Goal: Navigation & Orientation: Find specific page/section

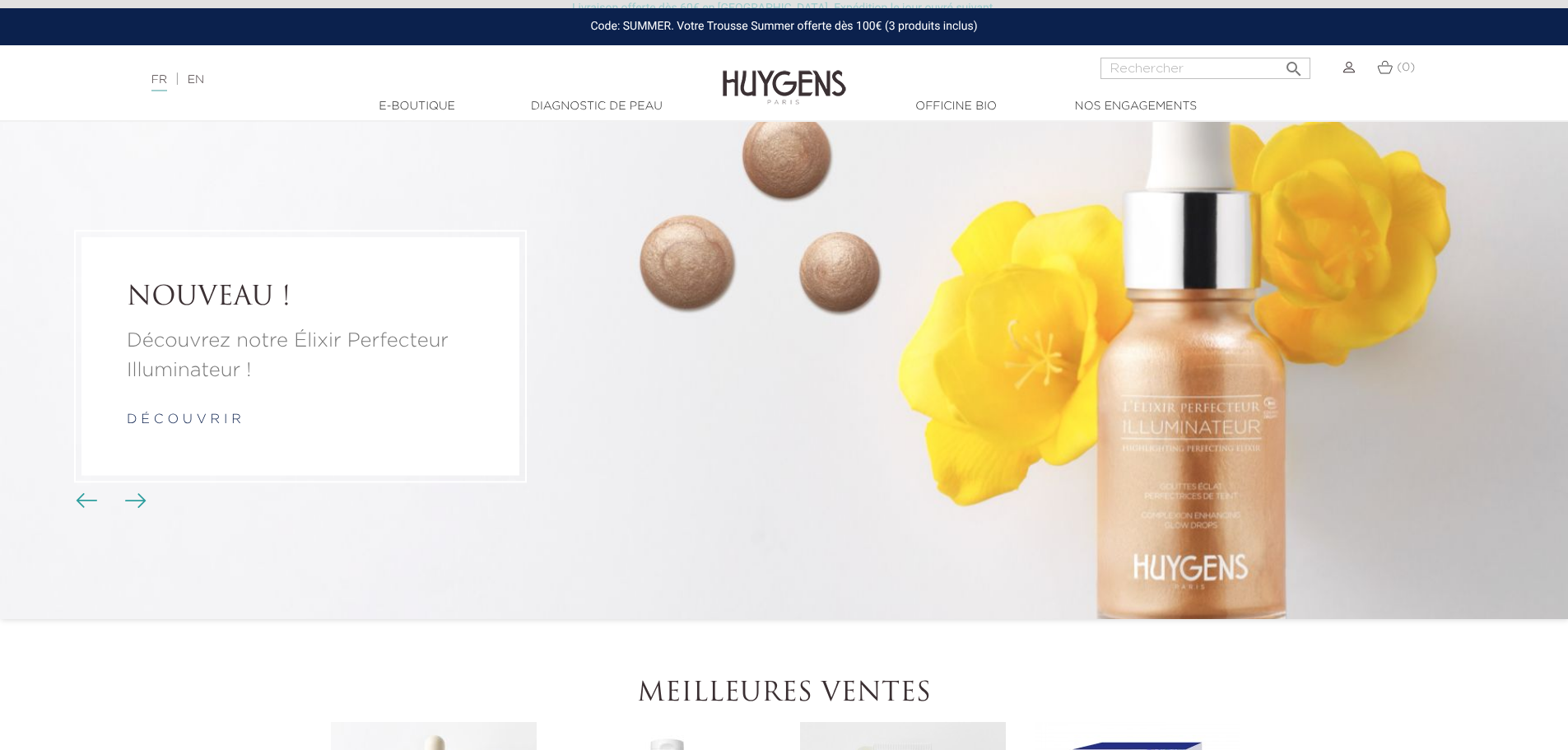
scroll to position [82, 0]
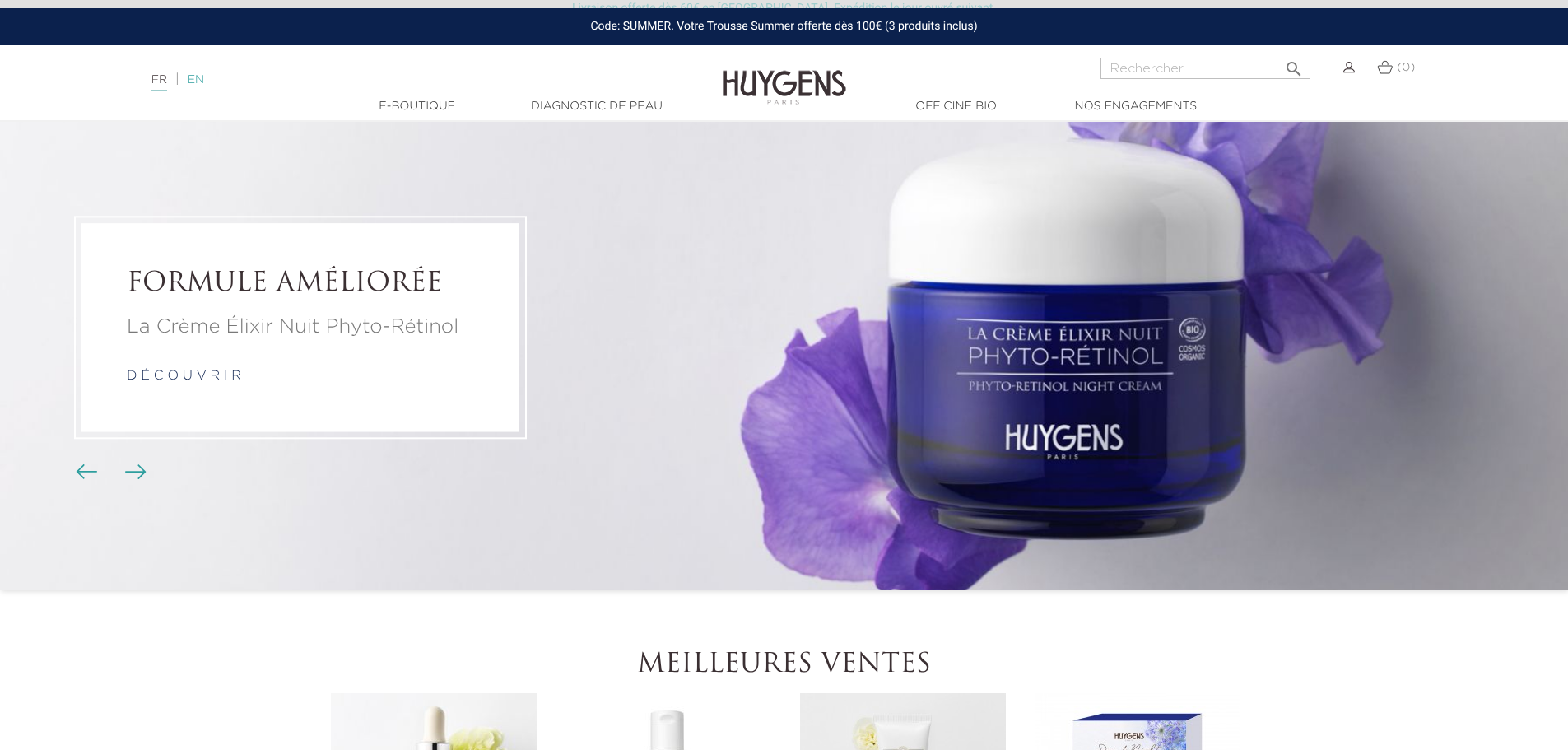
click at [204, 78] on link "EN" at bounding box center [195, 80] width 17 height 12
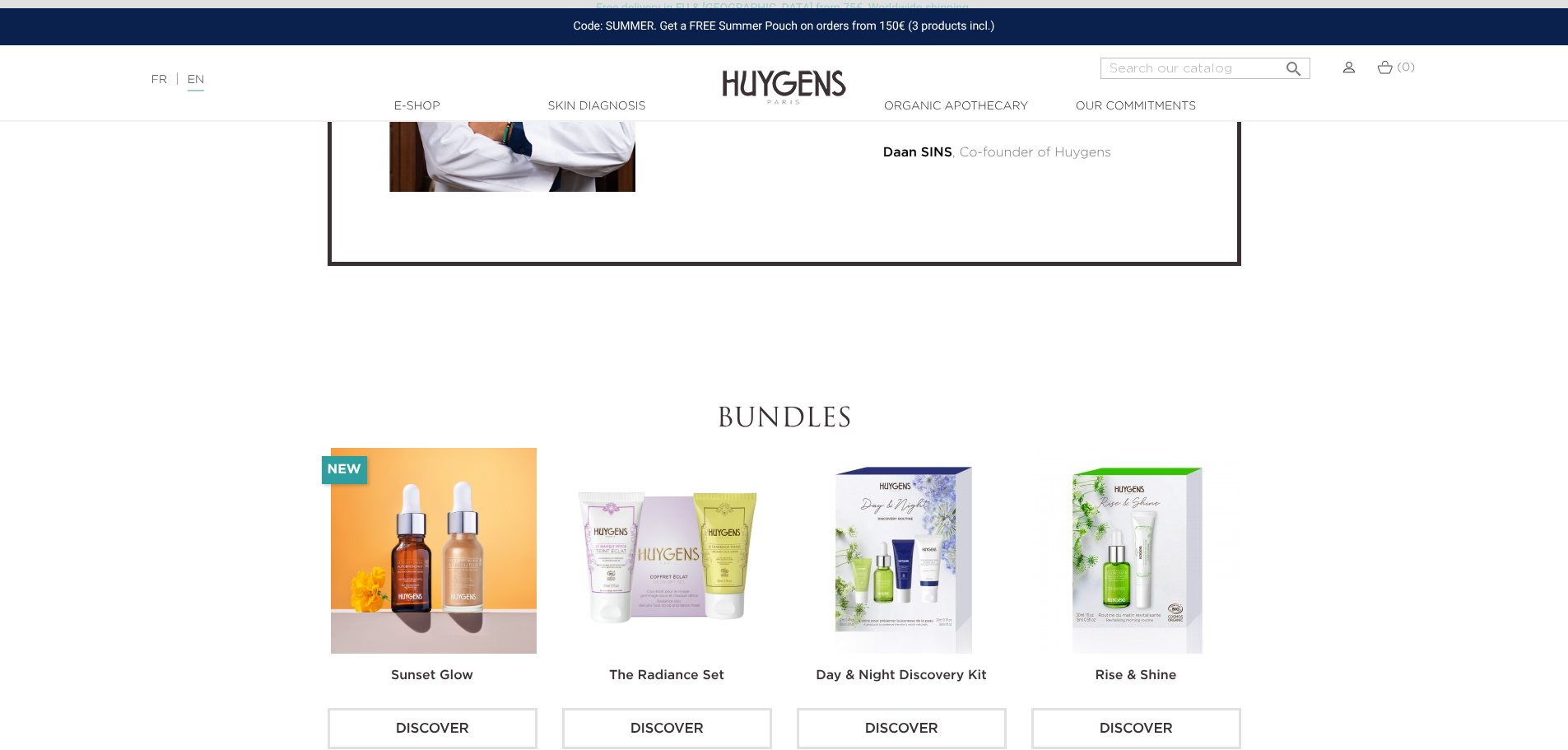
scroll to position [5023, 0]
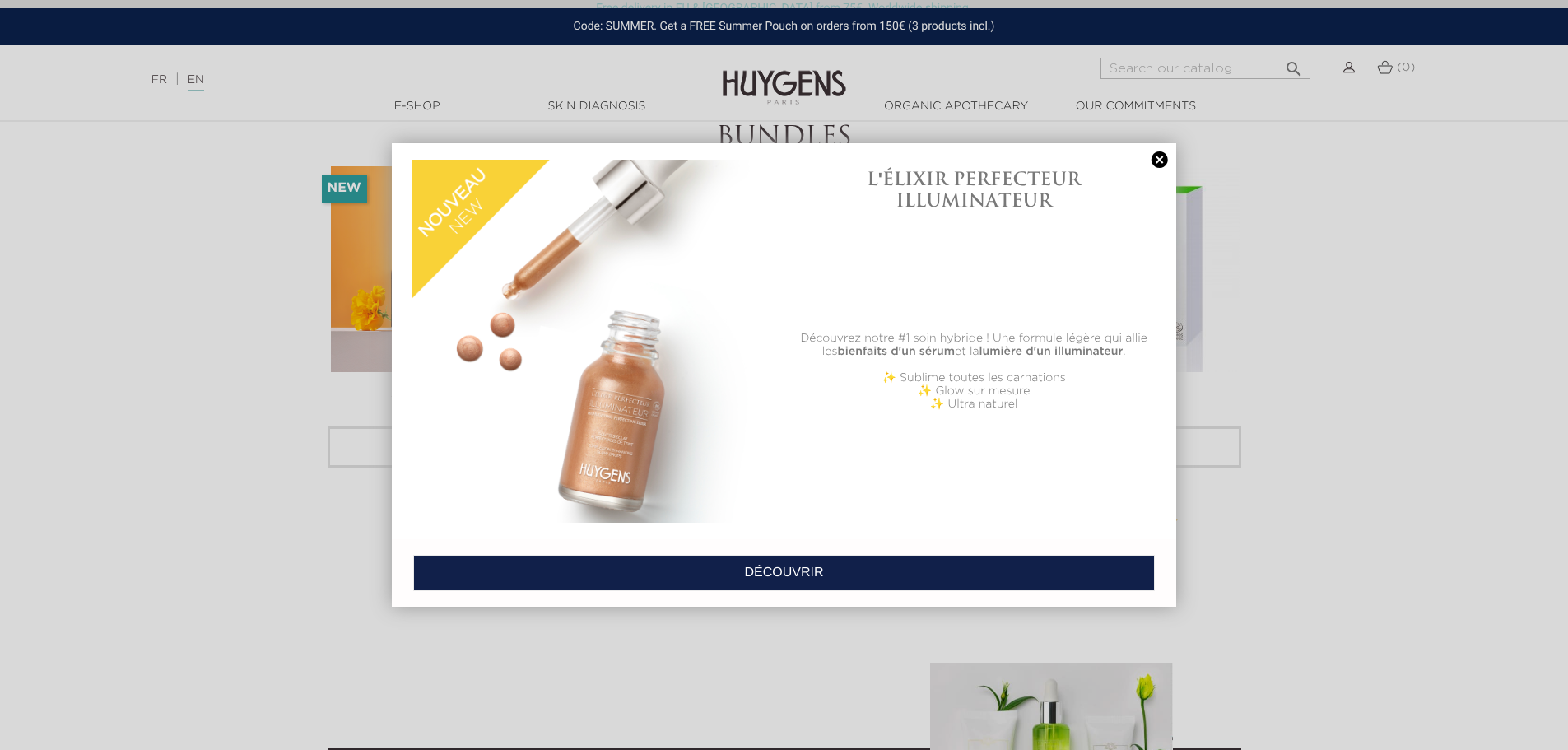
click at [1155, 158] on link at bounding box center [1159, 160] width 23 height 17
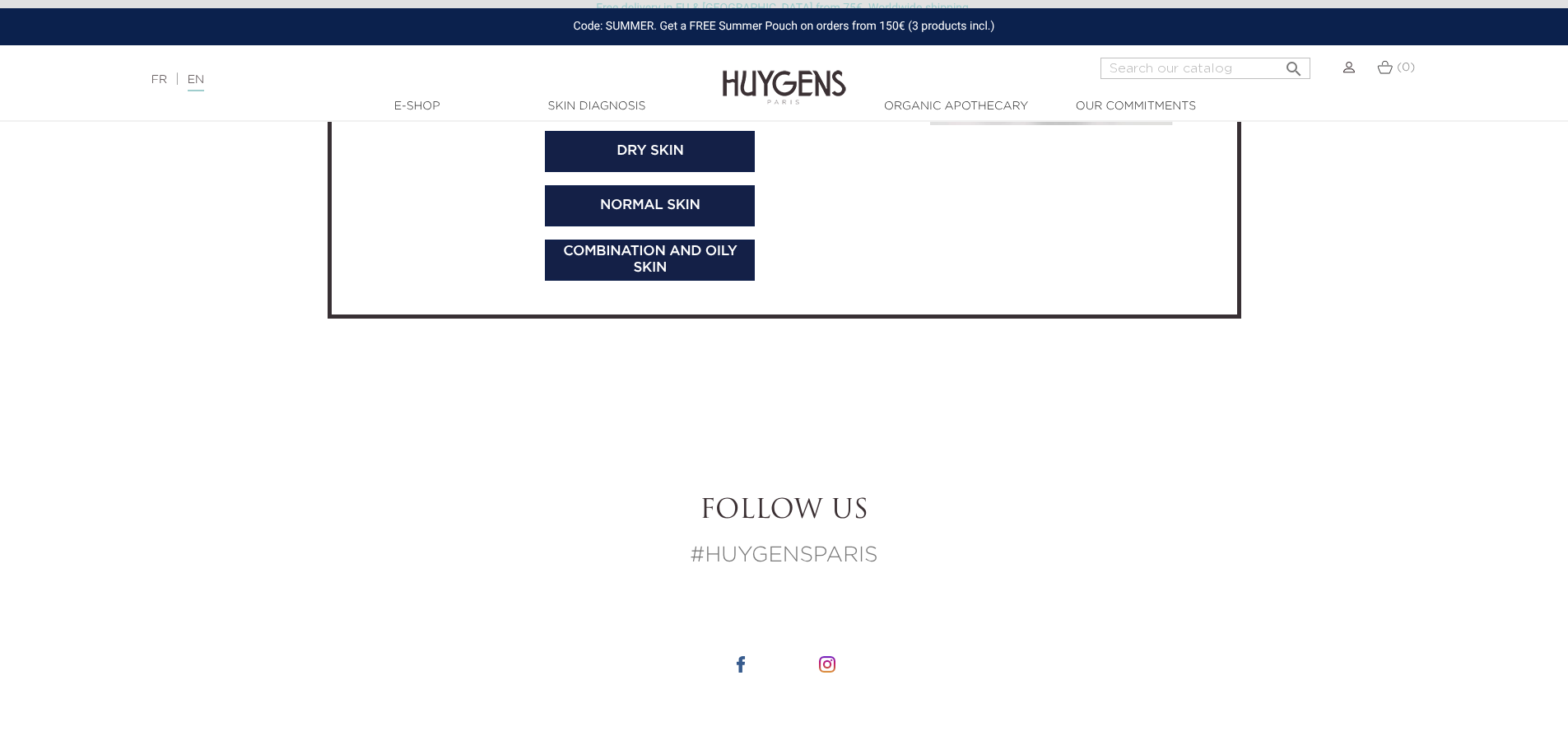
scroll to position [5730, 0]
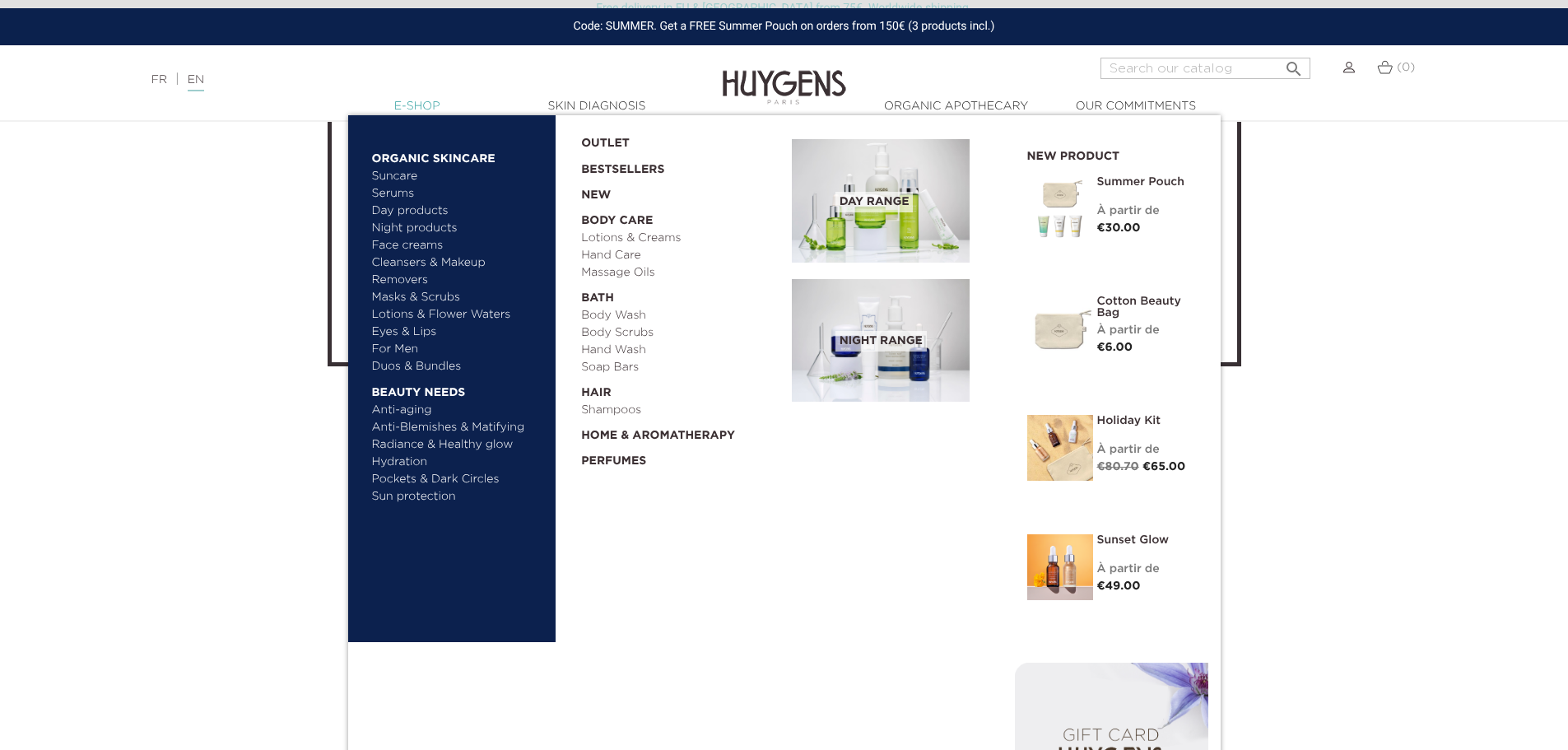
click at [407, 107] on link "  E-Shop" at bounding box center [418, 106] width 165 height 17
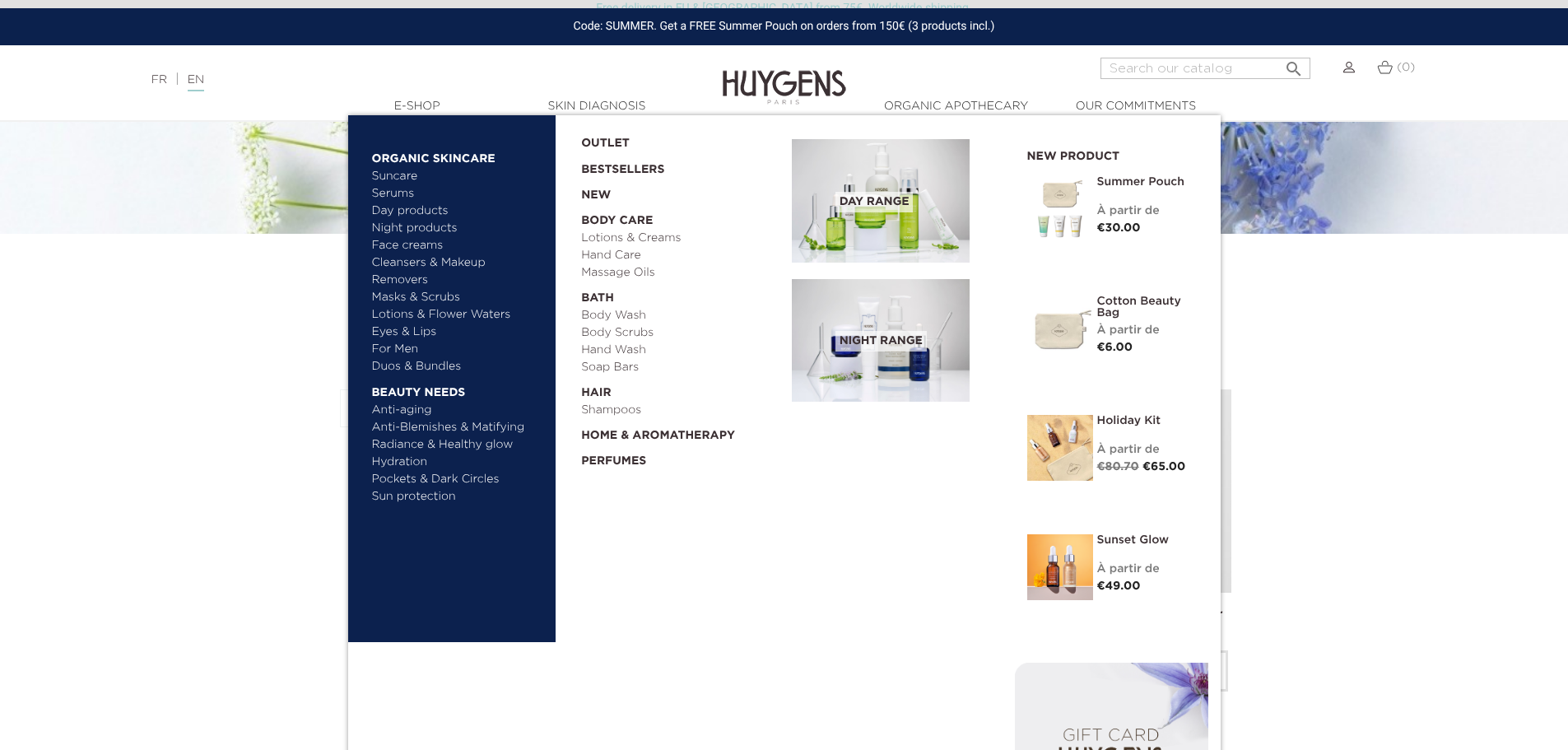
scroll to position [329, 0]
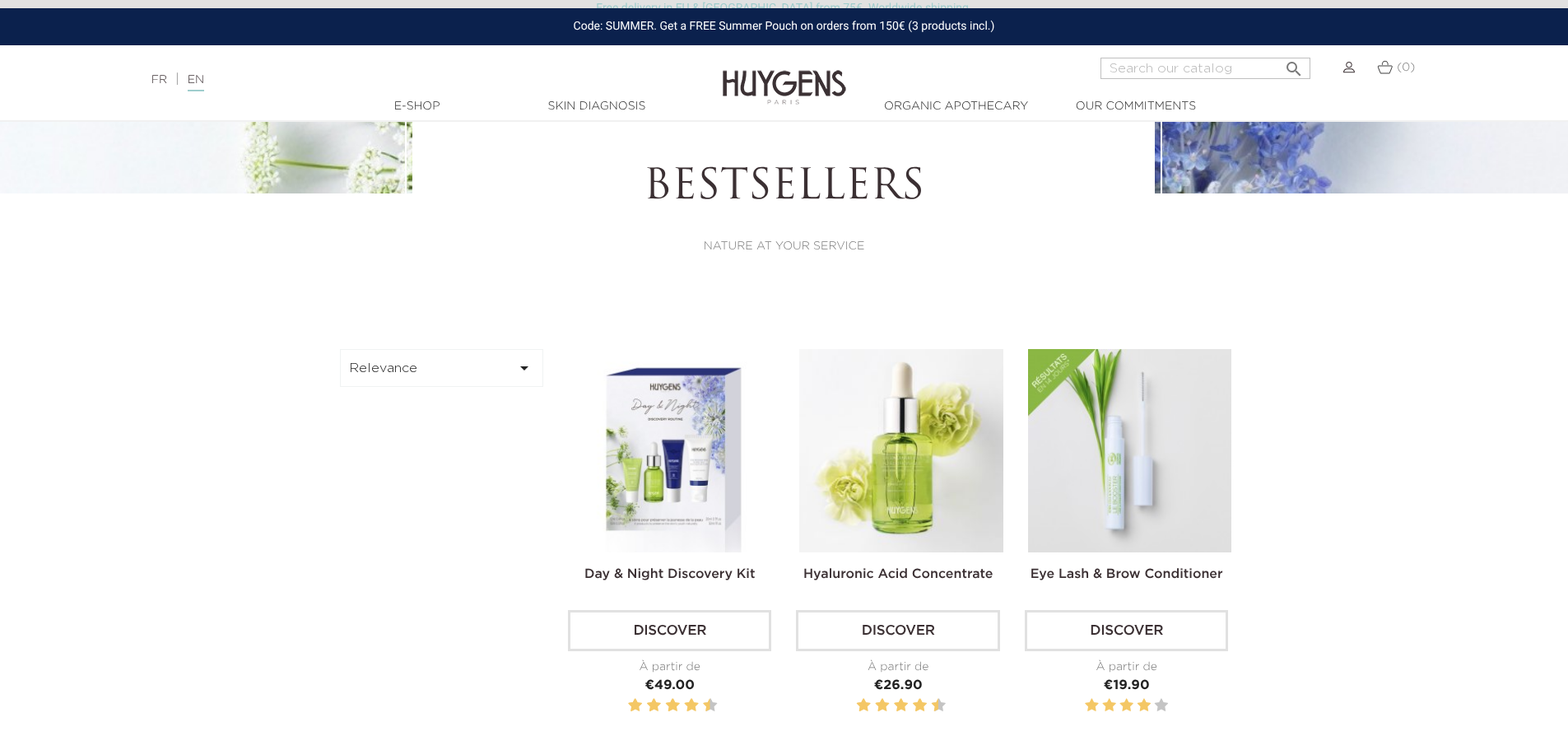
click at [550, 76] on div "FR | EN Français English" at bounding box center [392, 80] width 498 height 20
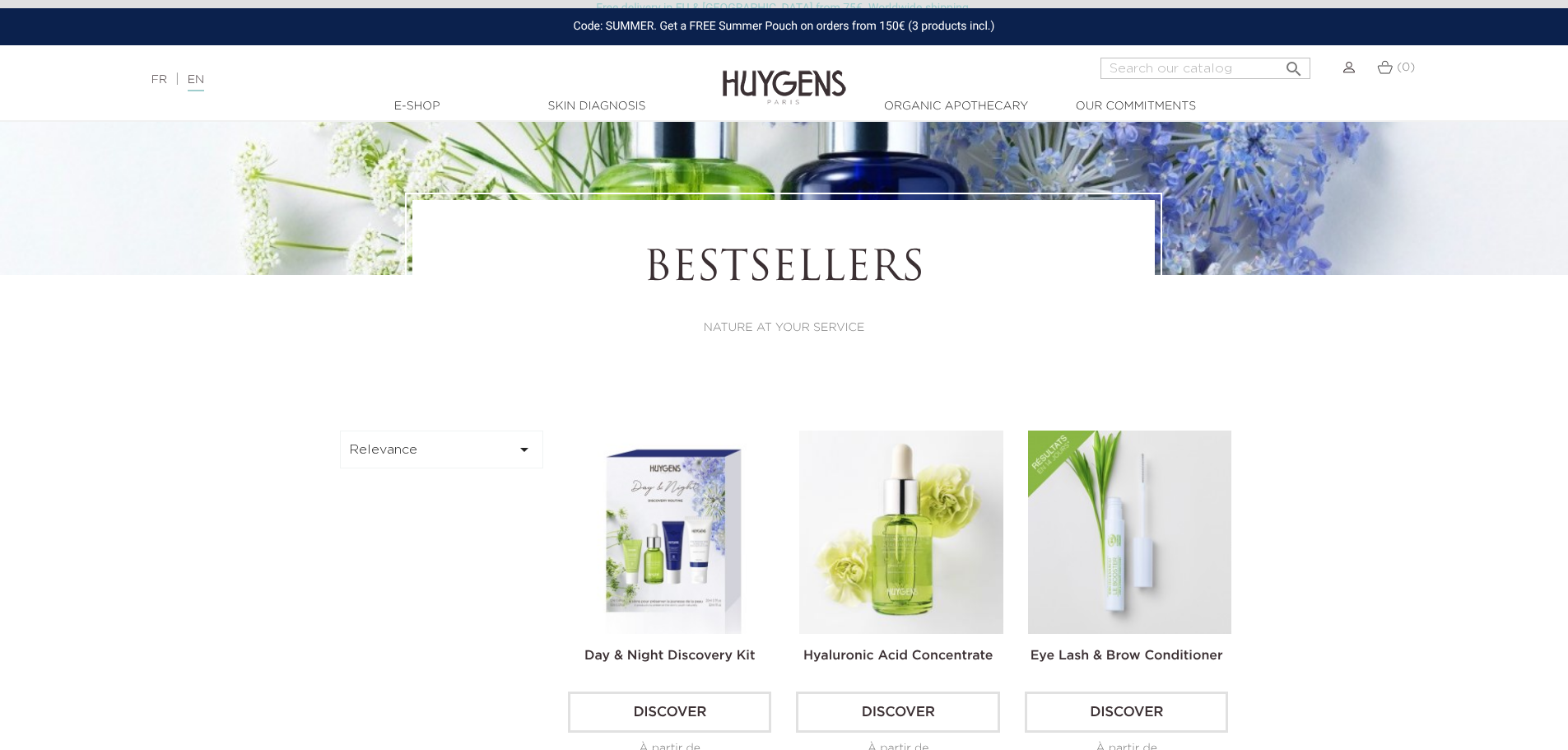
scroll to position [247, 0]
